Goal: Task Accomplishment & Management: Use online tool/utility

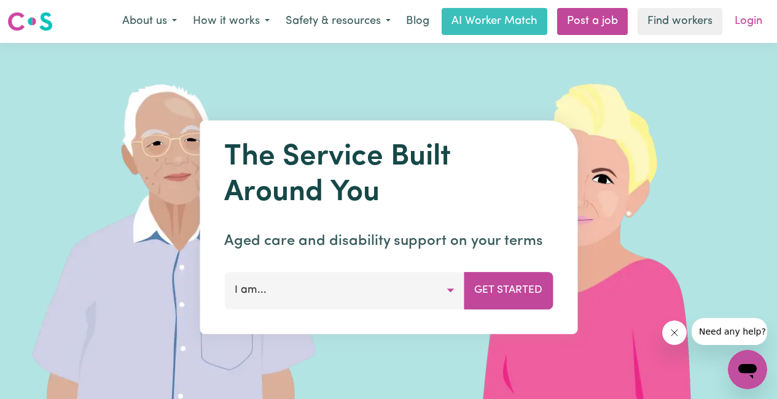
click at [754, 24] on link "Login" at bounding box center [748, 21] width 42 height 27
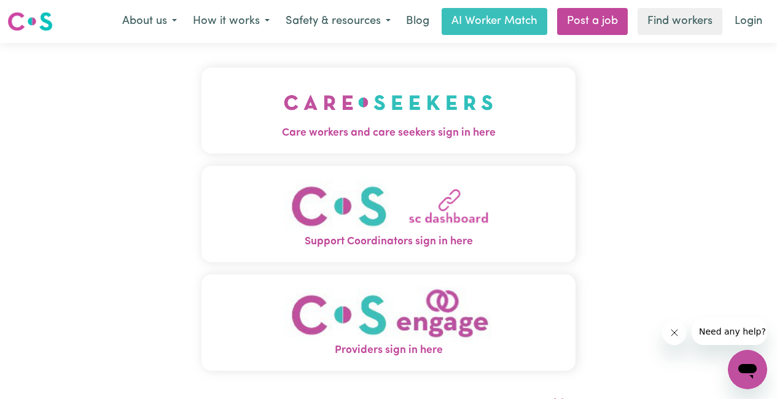
click at [373, 112] on img "Care workers and care seekers sign in here" at bounding box center [388, 102] width 209 height 45
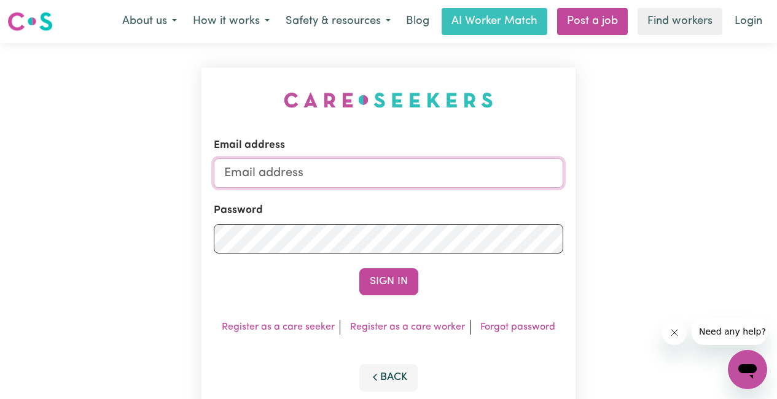
type input "a"
type input "[EMAIL_ADDRESS][DOMAIN_NAME]"
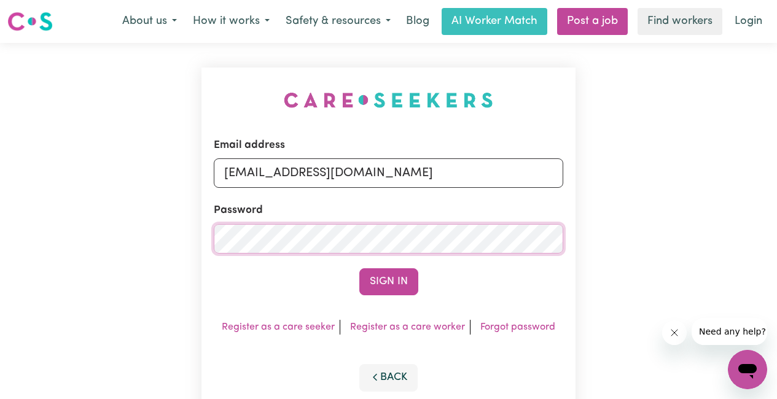
click at [388, 283] on button "Sign In" at bounding box center [388, 281] width 59 height 27
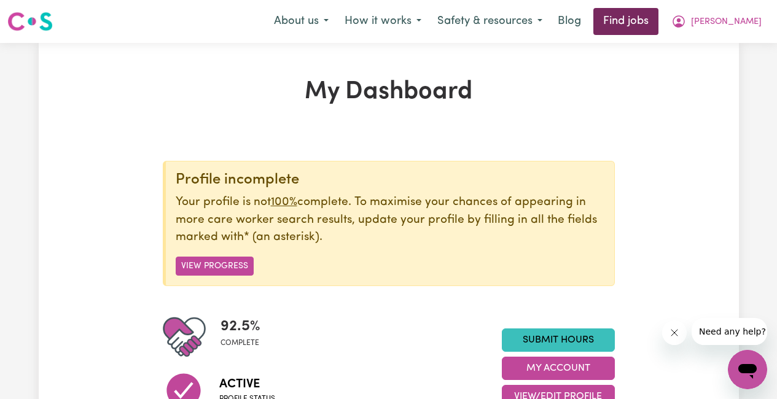
click at [658, 23] on link "Find jobs" at bounding box center [625, 21] width 65 height 27
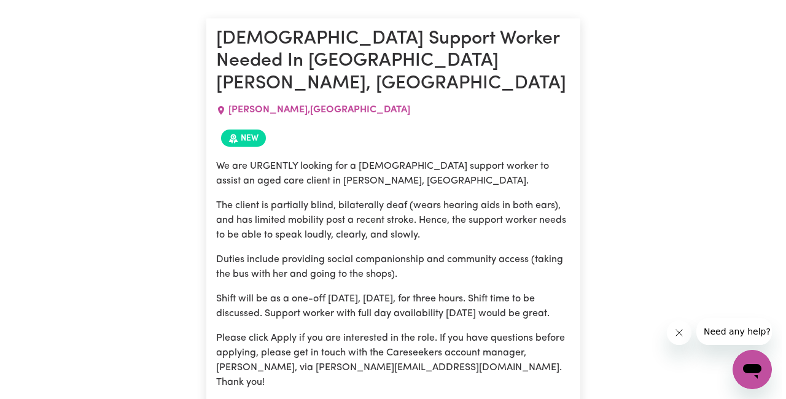
scroll to position [544, 0]
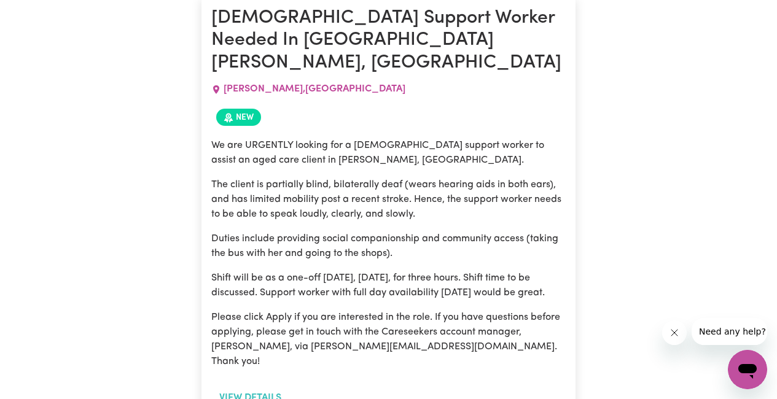
click at [251, 386] on button "View details" at bounding box center [250, 397] width 78 height 23
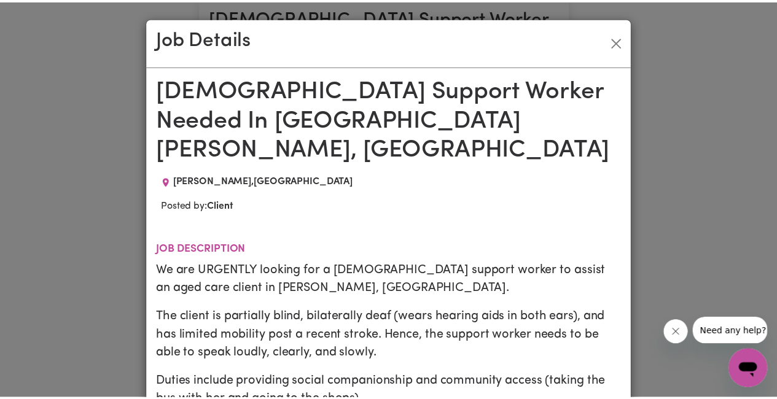
scroll to position [0, 0]
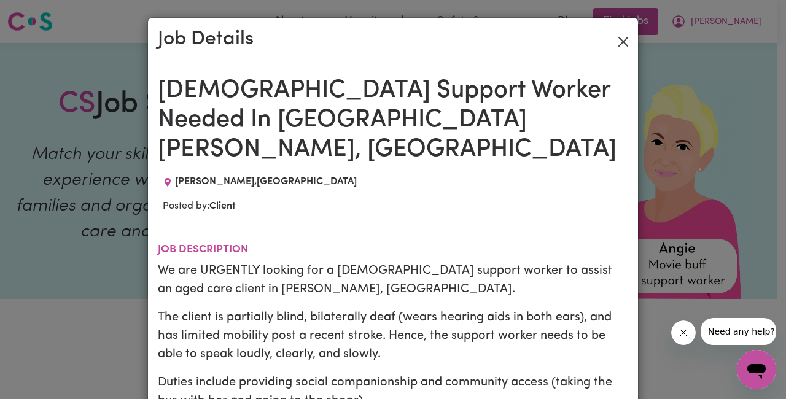
click at [618, 41] on button "Close" at bounding box center [624, 42] width 20 height 20
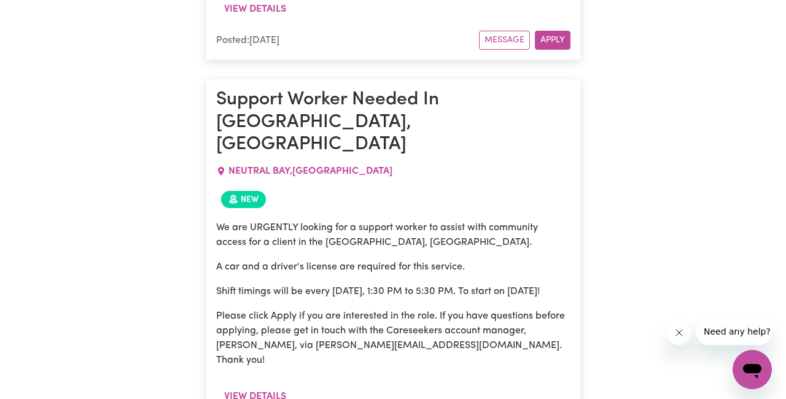
scroll to position [2255, 0]
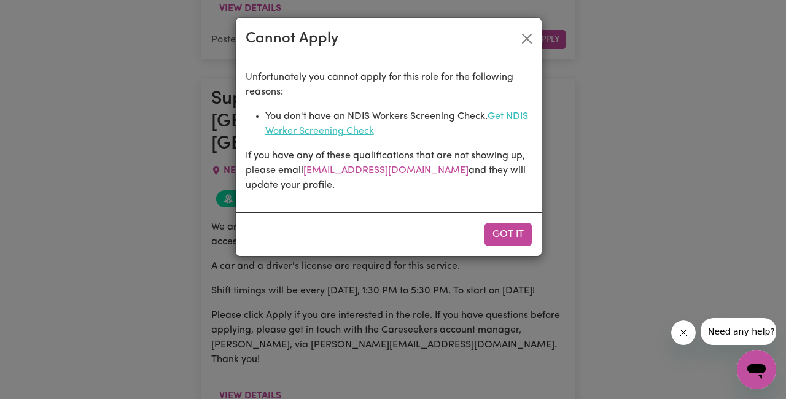
click at [499, 117] on link "Get NDIS Worker Screening Check" at bounding box center [396, 124] width 263 height 25
